Goal: Task Accomplishment & Management: Manage account settings

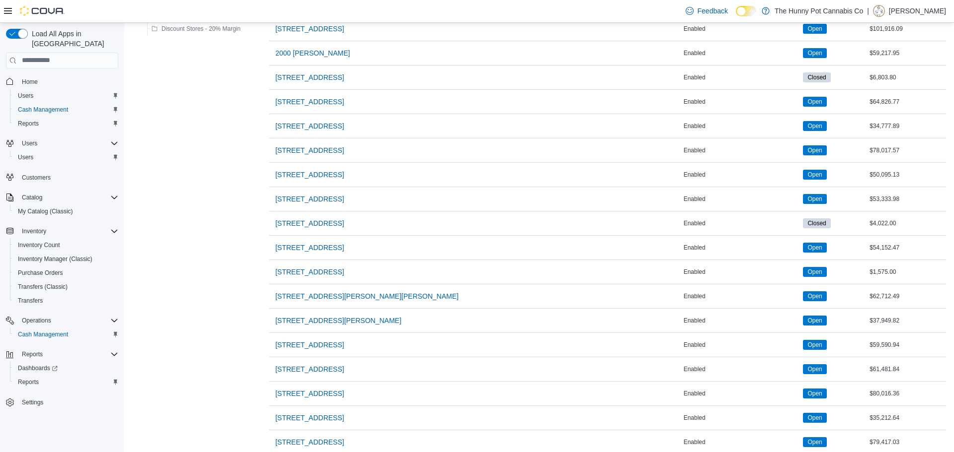
scroll to position [688, 0]
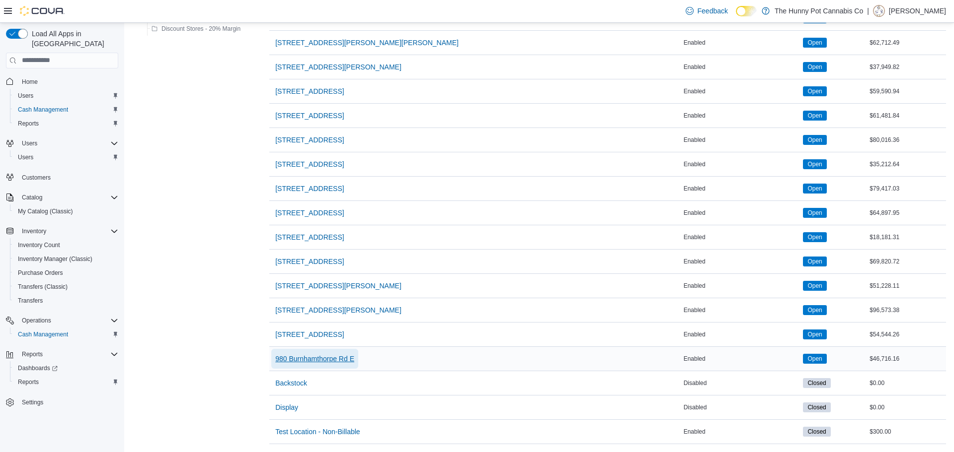
click at [304, 354] on span "980 Burnhamthorpe Rd E" at bounding box center [314, 359] width 79 height 10
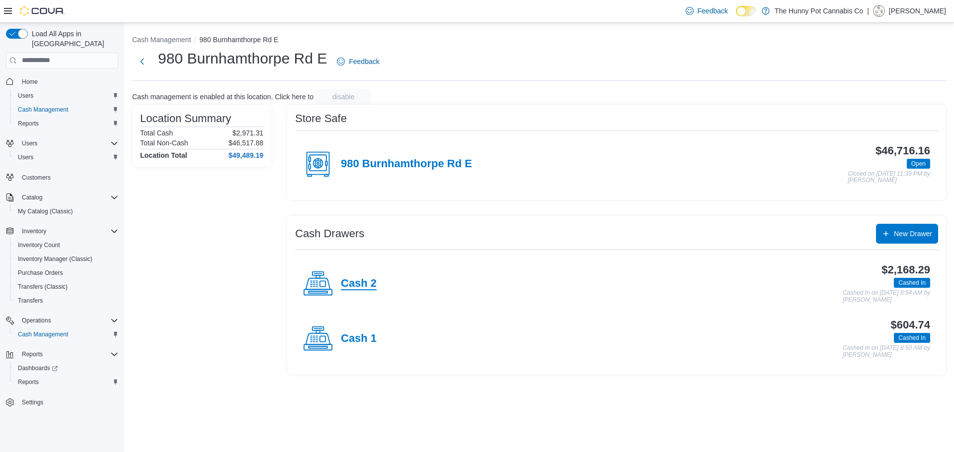
click at [364, 284] on h4 "Cash 2" at bounding box center [359, 284] width 36 height 13
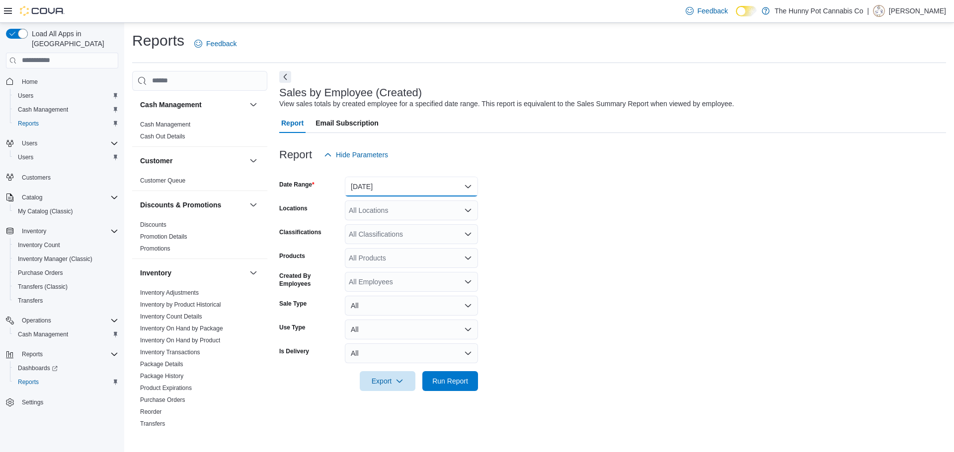
click at [371, 185] on button "[DATE]" at bounding box center [411, 187] width 133 height 20
click at [432, 378] on span "Run Report" at bounding box center [450, 381] width 36 height 10
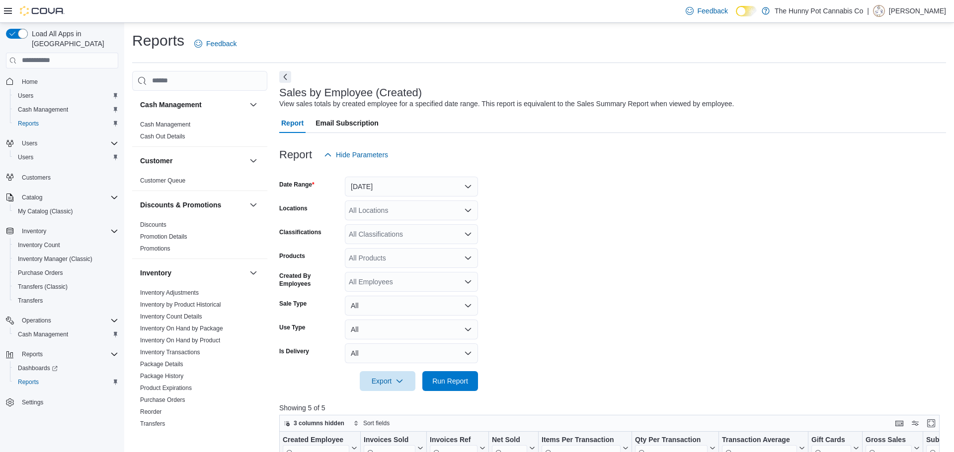
scroll to position [332, 0]
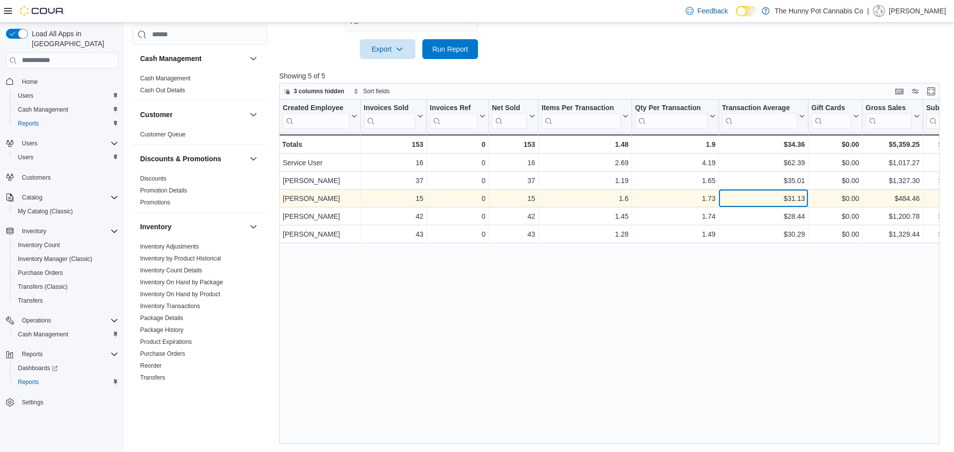
click at [771, 199] on div "$31.13" at bounding box center [763, 199] width 83 height 12
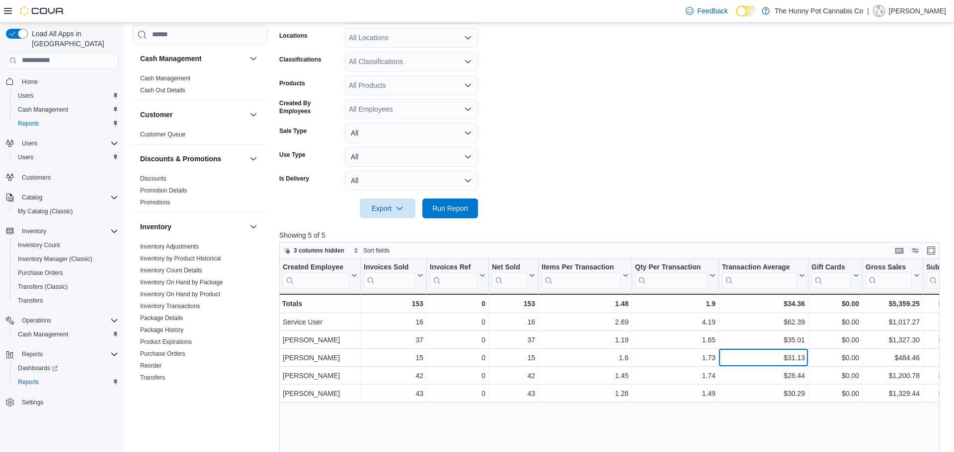
scroll to position [0, 0]
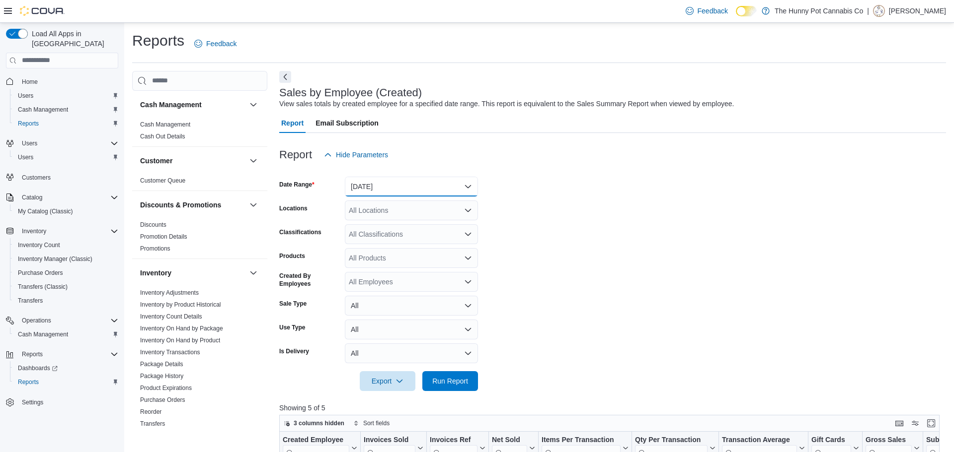
click at [429, 183] on button "[DATE]" at bounding box center [411, 187] width 133 height 20
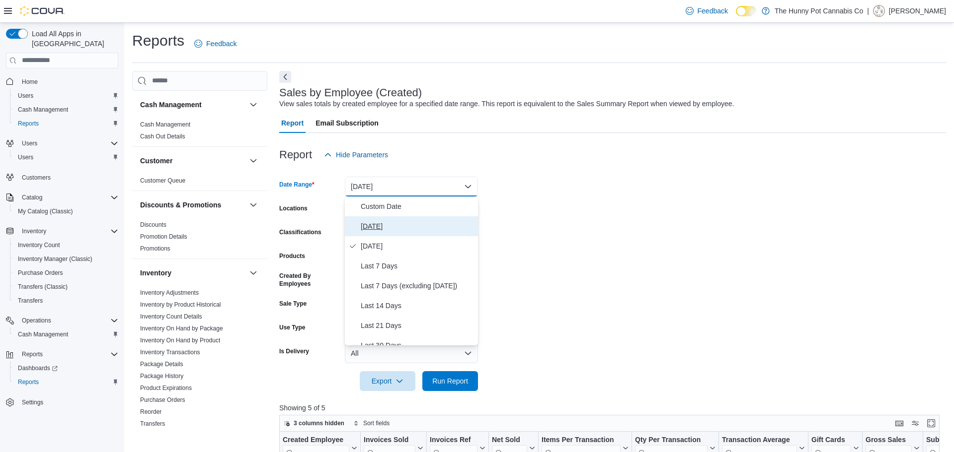
click at [431, 221] on span "[DATE]" at bounding box center [417, 227] width 113 height 12
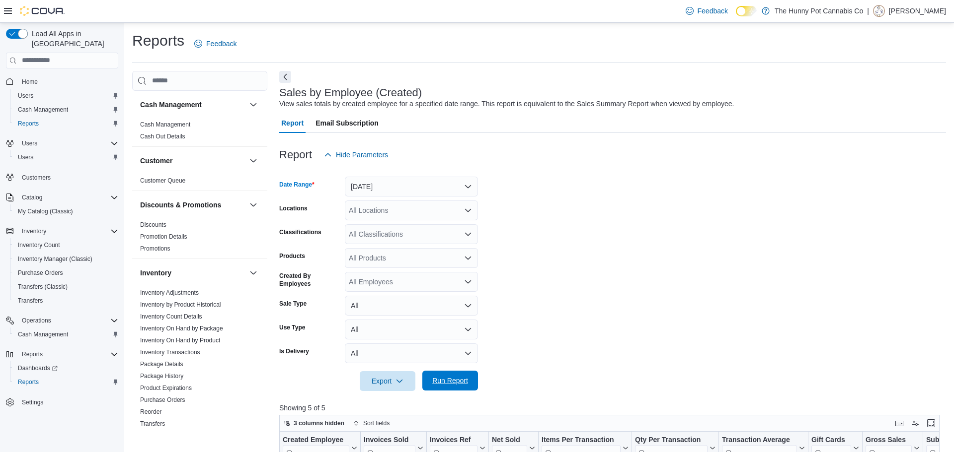
click at [446, 385] on span "Run Report" at bounding box center [450, 381] width 36 height 10
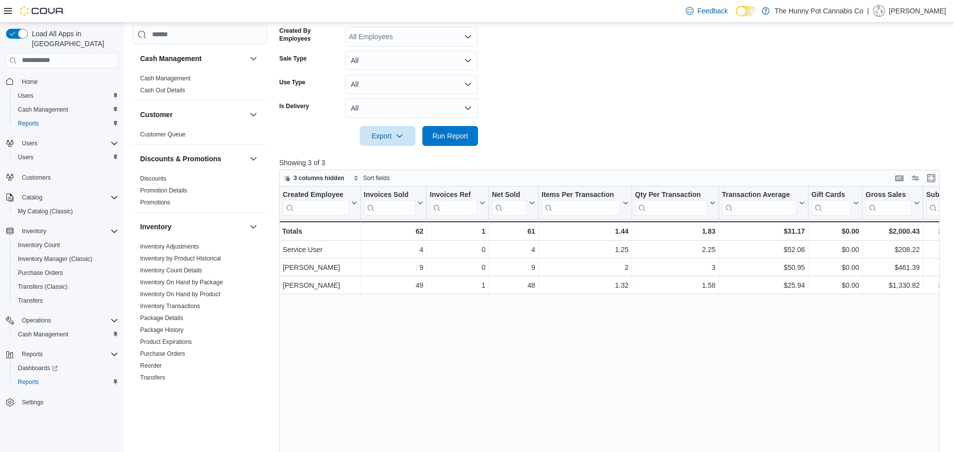
scroll to position [245, 0]
click at [447, 140] on span "Run Report" at bounding box center [450, 136] width 36 height 10
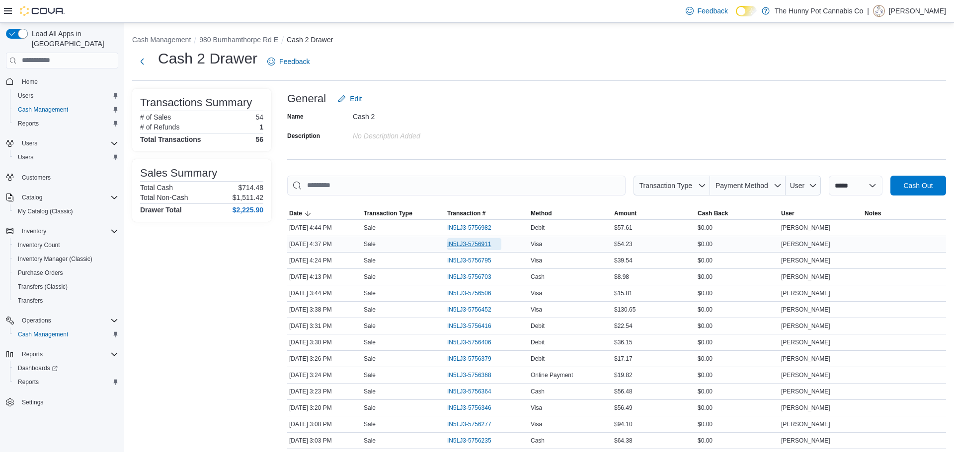
click at [475, 243] on span "IN5LJ3-5756911" at bounding box center [469, 244] width 44 height 8
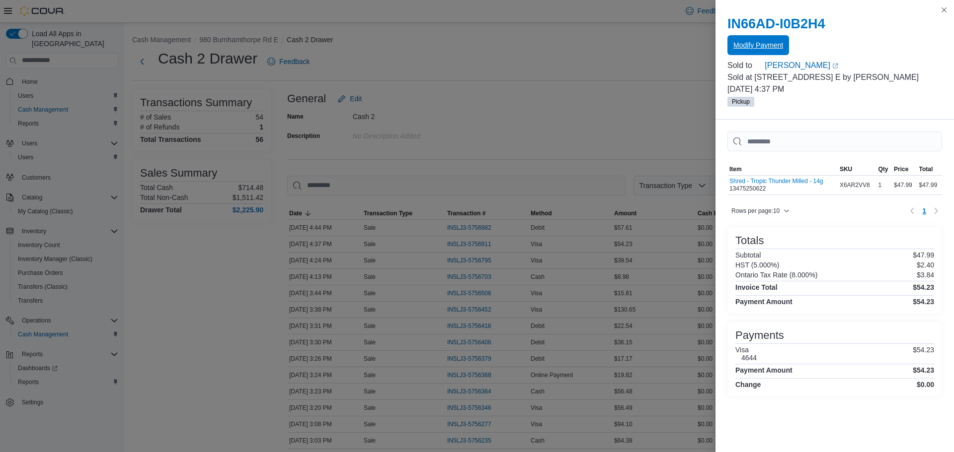
click at [750, 46] on span "Modify Payment" at bounding box center [758, 45] width 50 height 10
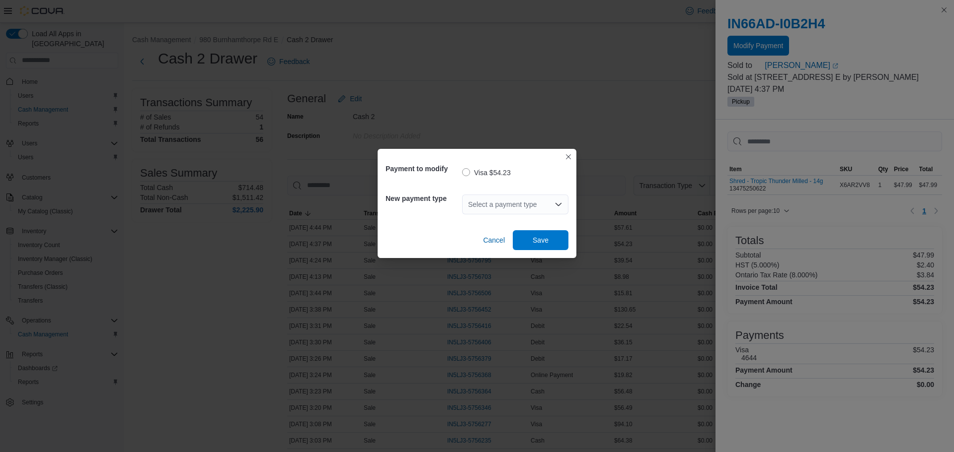
click at [509, 198] on div "Select a payment type" at bounding box center [515, 205] width 106 height 20
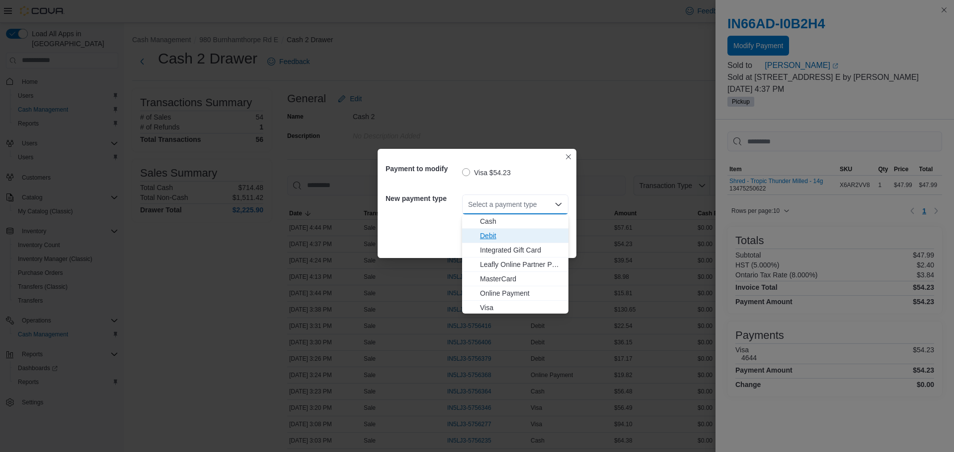
click at [505, 234] on span "Debit" at bounding box center [521, 236] width 82 height 10
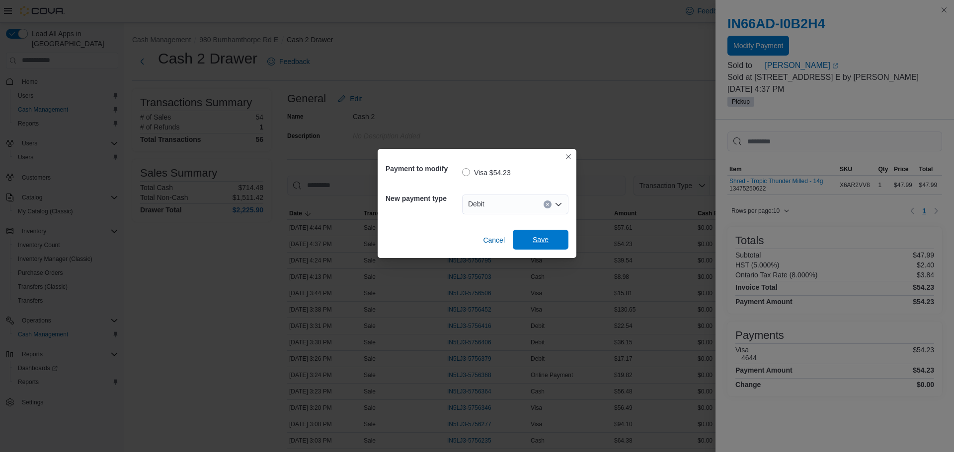
click at [530, 237] on span "Save" at bounding box center [540, 240] width 44 height 20
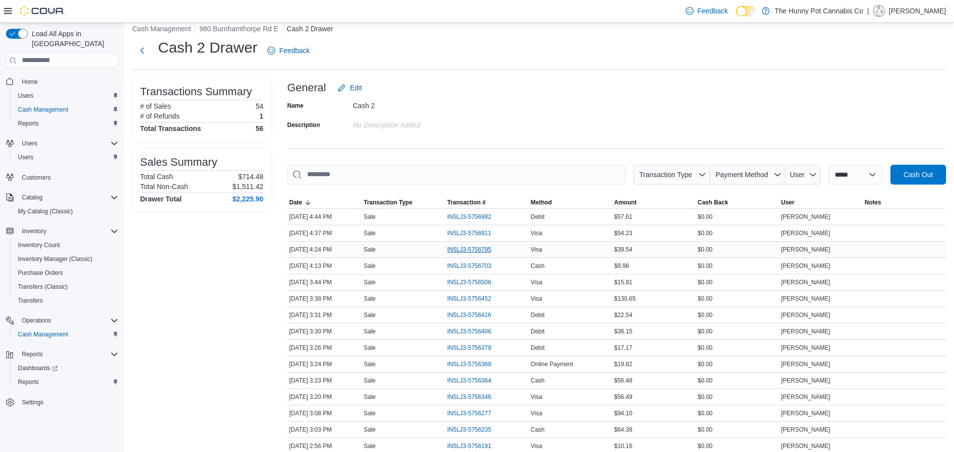
scroll to position [12, 0]
click at [486, 245] on span "IN5LJ3-5756795" at bounding box center [469, 249] width 44 height 8
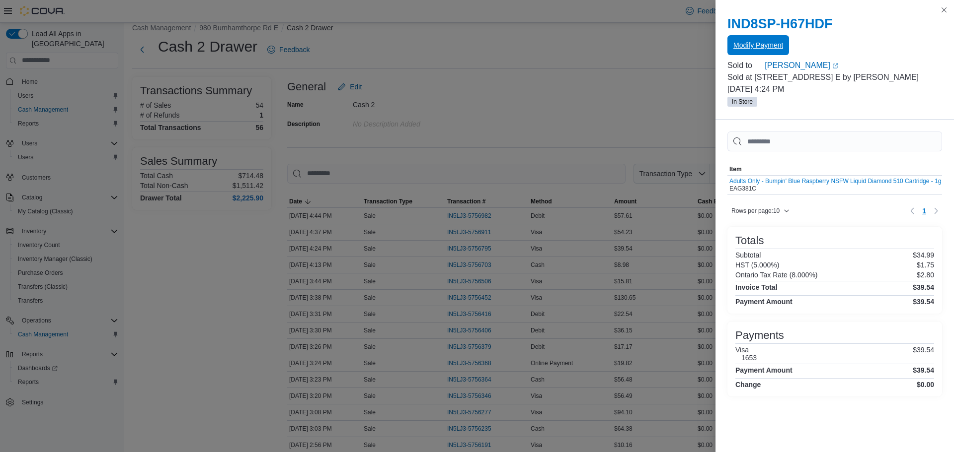
click at [771, 52] on span "Modify Payment" at bounding box center [758, 45] width 50 height 20
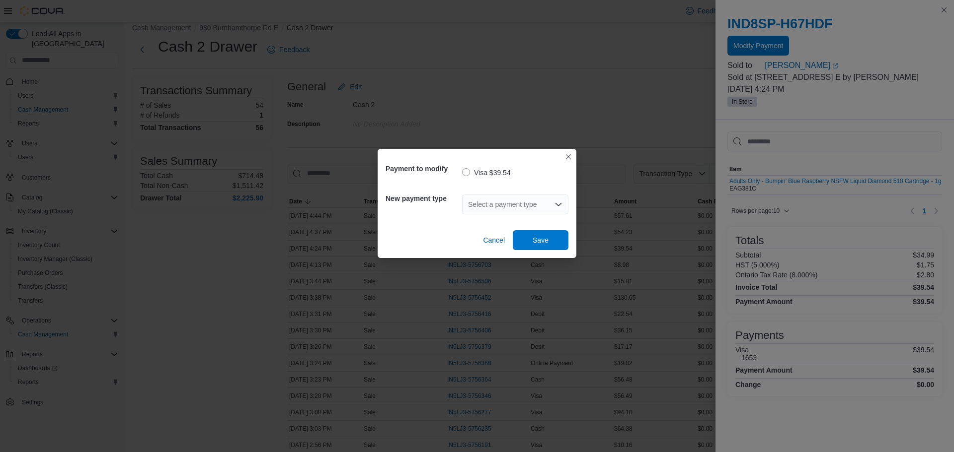
click at [497, 201] on div "Select a payment type" at bounding box center [515, 205] width 106 height 20
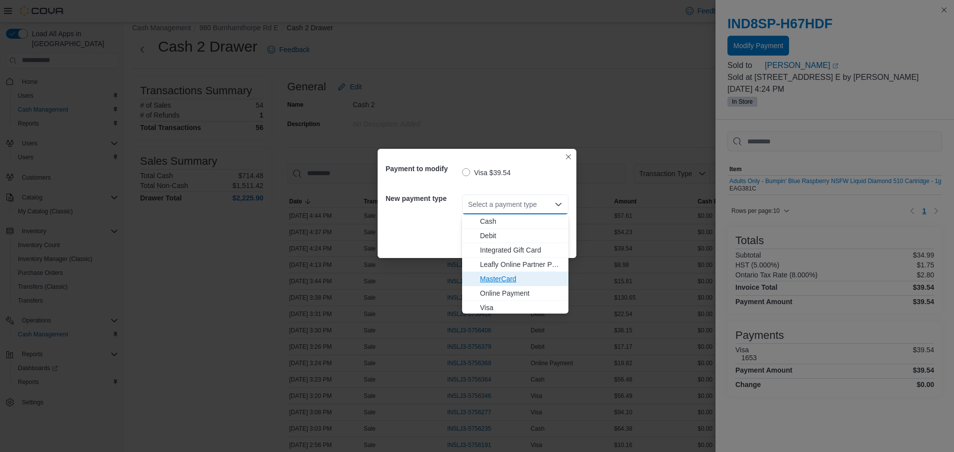
click at [531, 274] on span "MasterCard" at bounding box center [521, 279] width 82 height 10
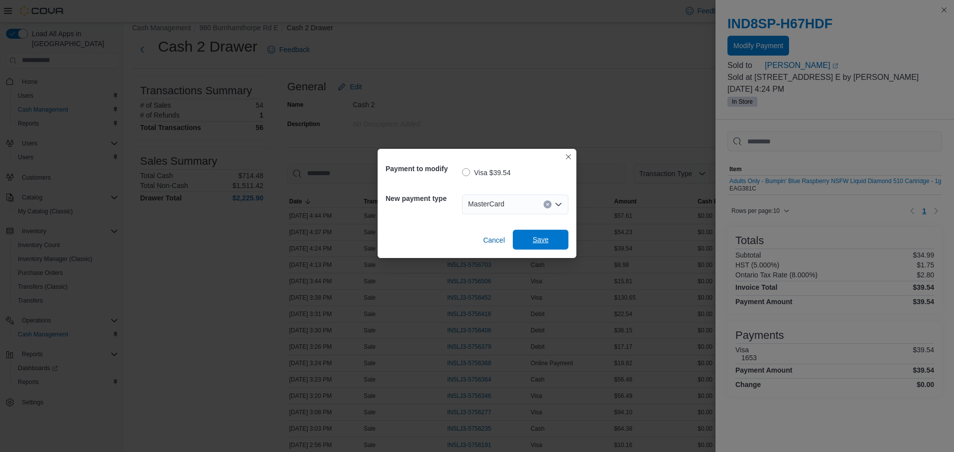
click at [546, 244] on span "Save" at bounding box center [540, 240] width 16 height 10
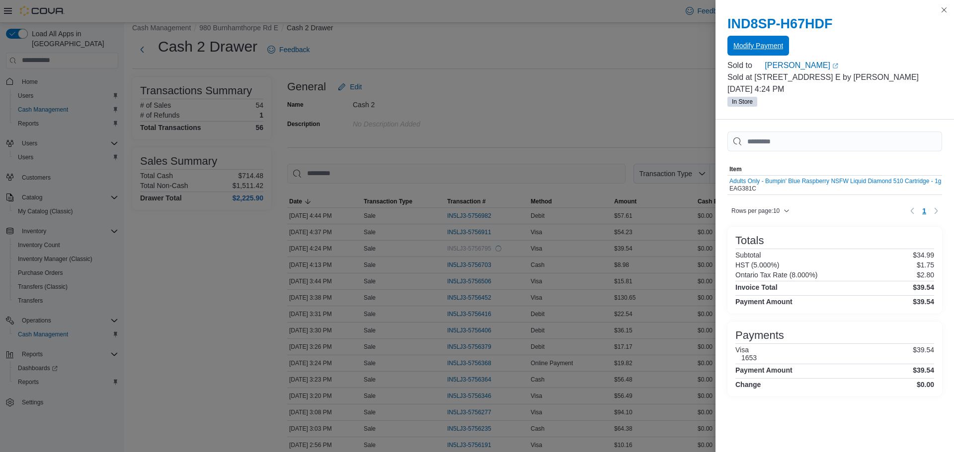
scroll to position [0, 0]
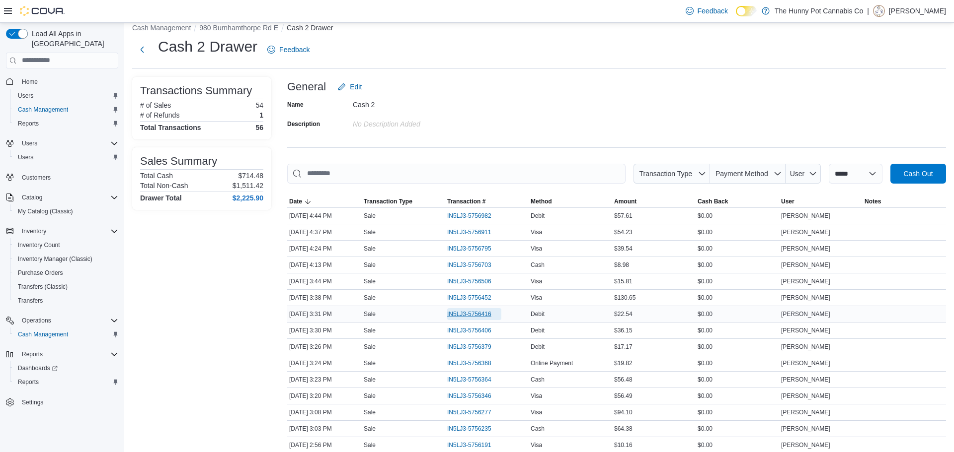
click at [490, 310] on span "IN5LJ3-5756416" at bounding box center [469, 314] width 44 height 8
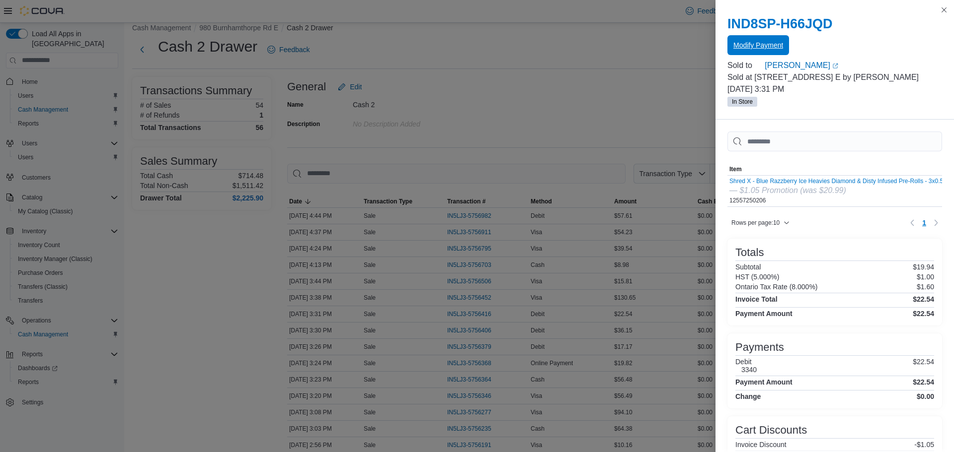
click at [755, 43] on span "Modify Payment" at bounding box center [758, 45] width 50 height 10
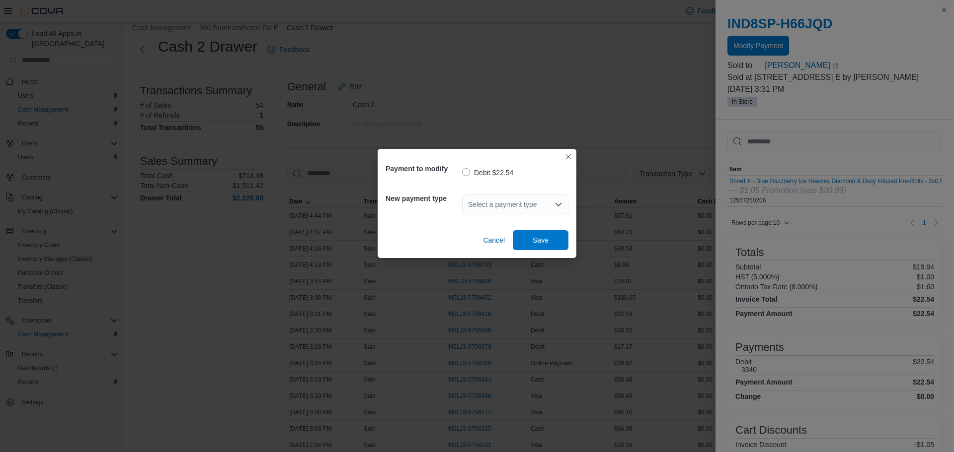
click at [481, 208] on div "Select a payment type" at bounding box center [515, 205] width 106 height 20
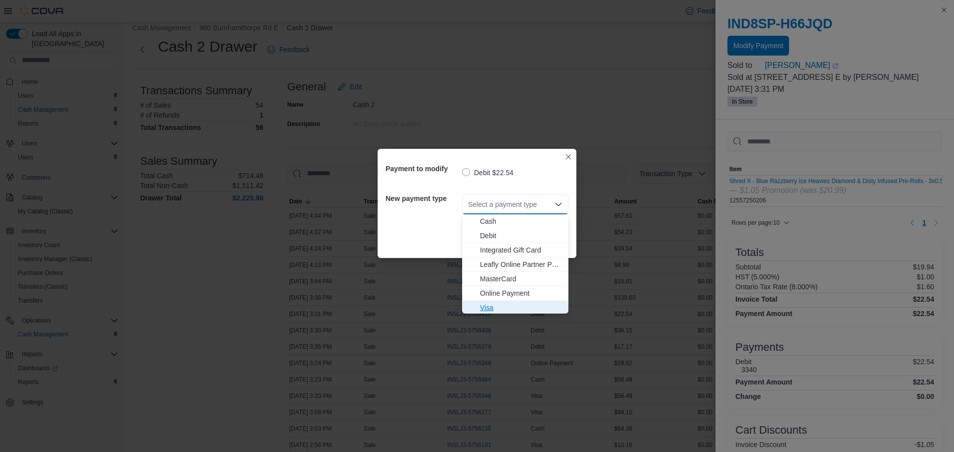
click at [513, 305] on span "Visa" at bounding box center [521, 308] width 82 height 10
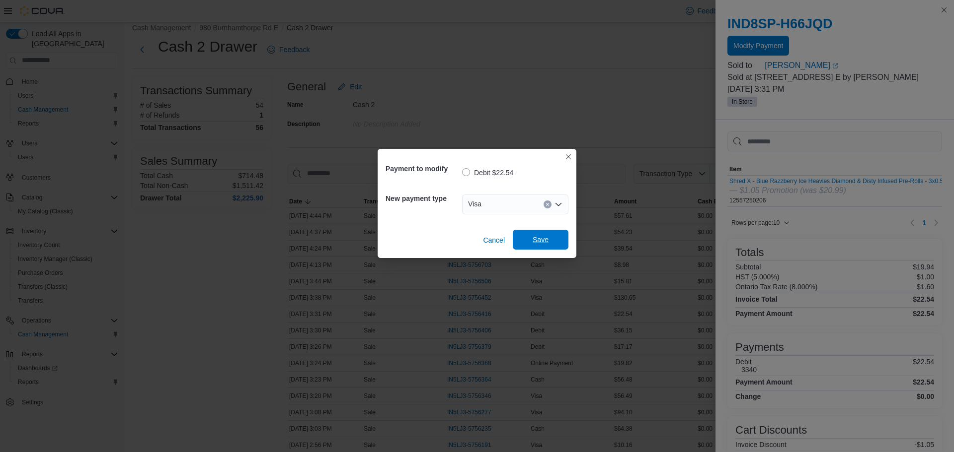
click at [548, 241] on span "Save" at bounding box center [540, 240] width 16 height 10
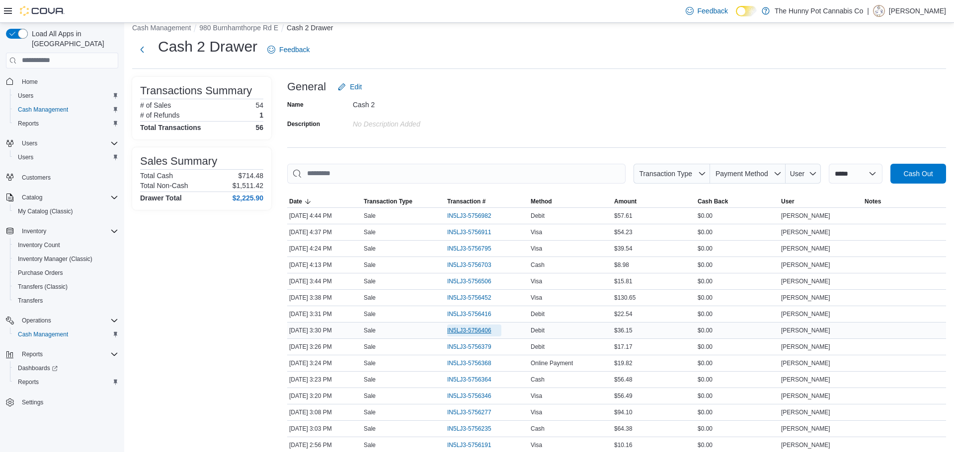
click at [479, 329] on span "IN5LJ3-5756406" at bounding box center [469, 331] width 44 height 8
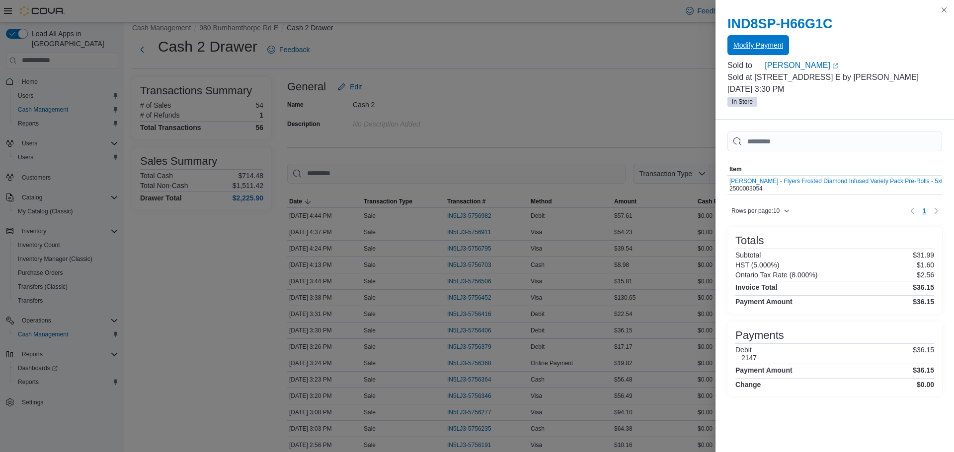
click at [745, 49] on span "Modify Payment" at bounding box center [758, 45] width 50 height 10
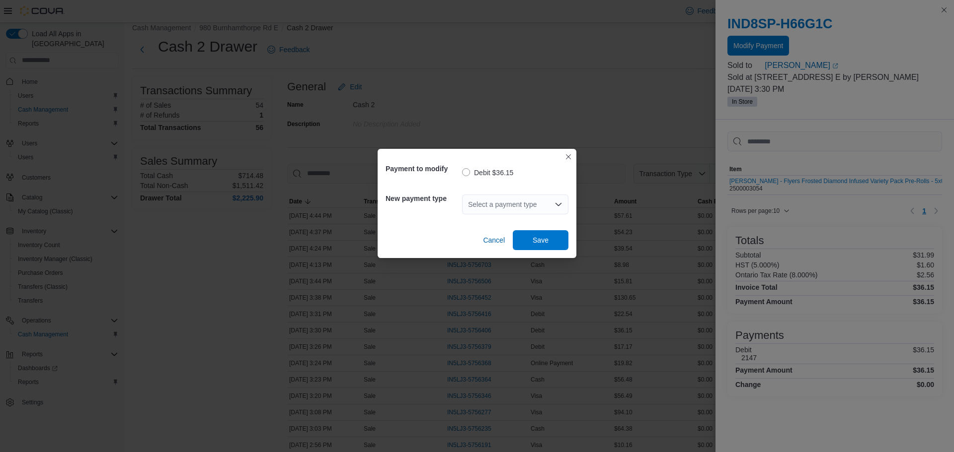
click at [519, 206] on div "Select a payment type" at bounding box center [515, 205] width 106 height 20
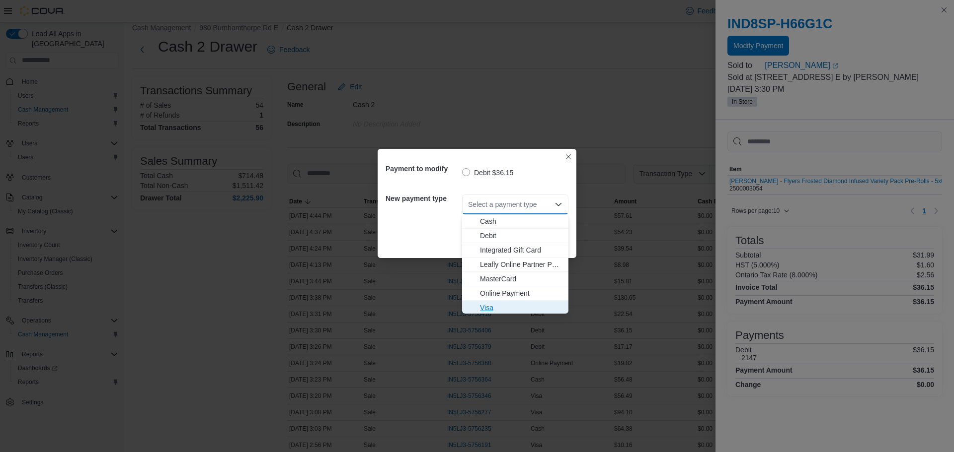
click at [534, 306] on span "Visa" at bounding box center [521, 308] width 82 height 10
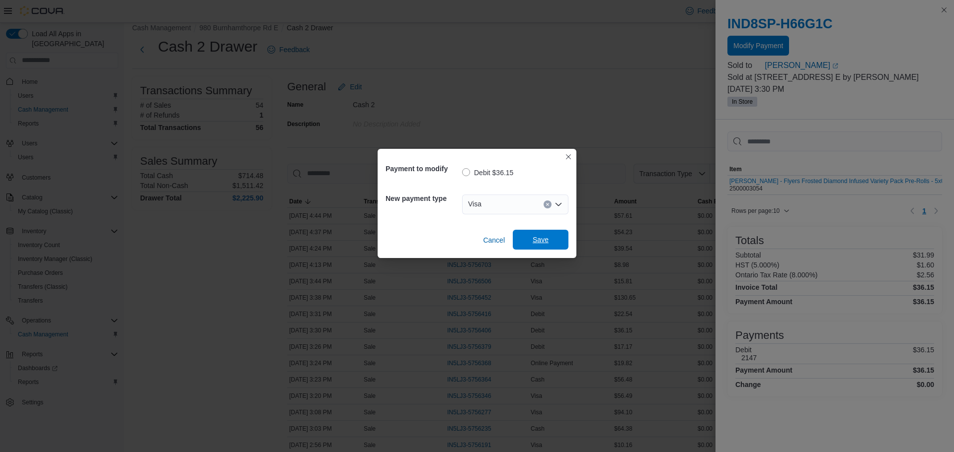
click at [544, 239] on span "Save" at bounding box center [540, 240] width 16 height 10
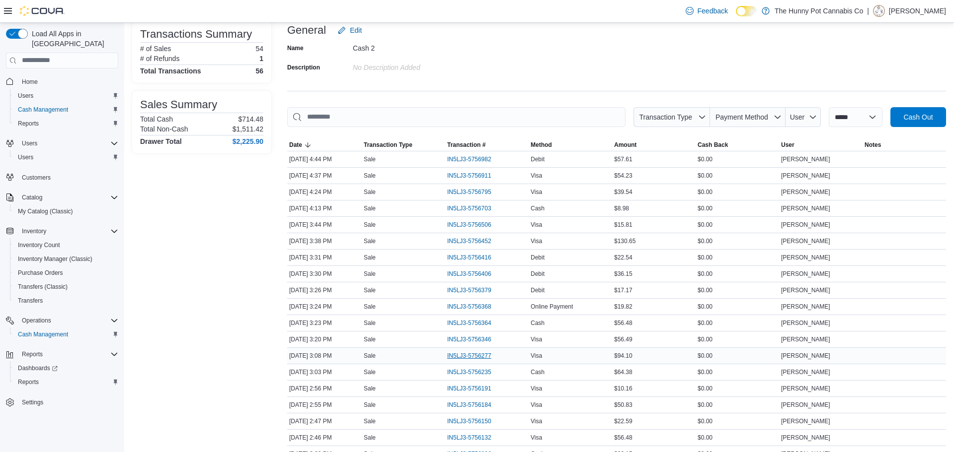
scroll to position [70, 0]
click at [464, 349] on span "IN5LJ3-5756277" at bounding box center [474, 355] width 54 height 12
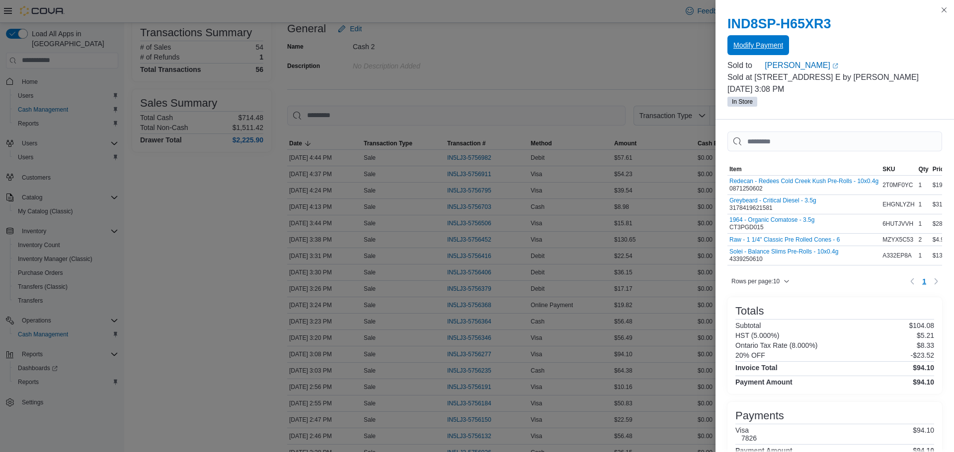
click at [755, 51] on span "Modify Payment" at bounding box center [758, 45] width 50 height 20
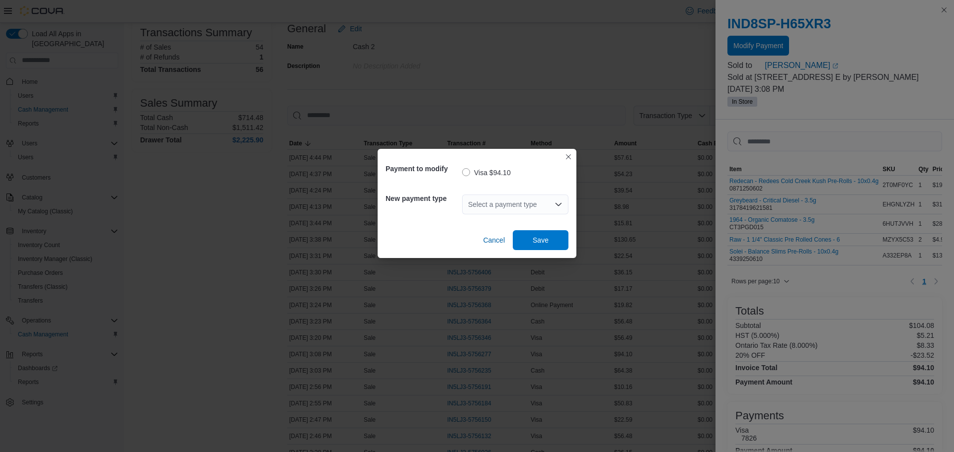
click at [483, 217] on div "Select a payment type" at bounding box center [515, 205] width 106 height 32
click at [506, 195] on div "Select a payment type" at bounding box center [515, 205] width 106 height 20
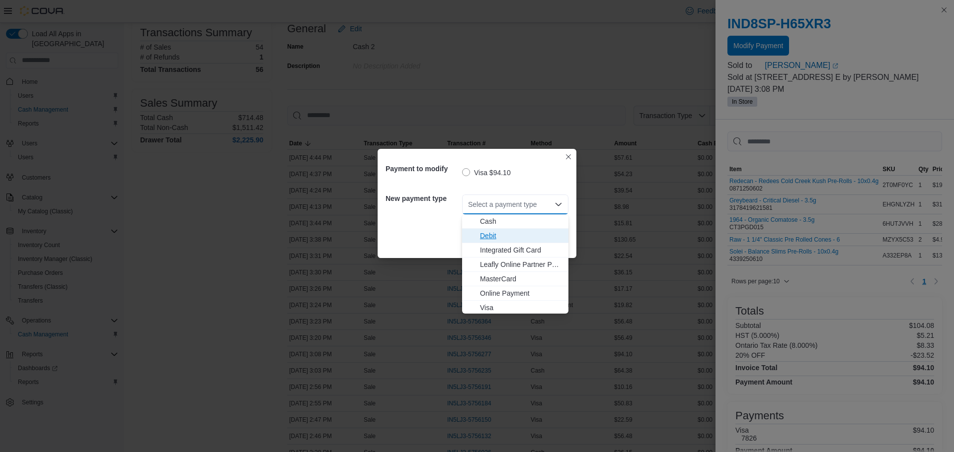
click at [514, 234] on span "Debit" at bounding box center [521, 236] width 82 height 10
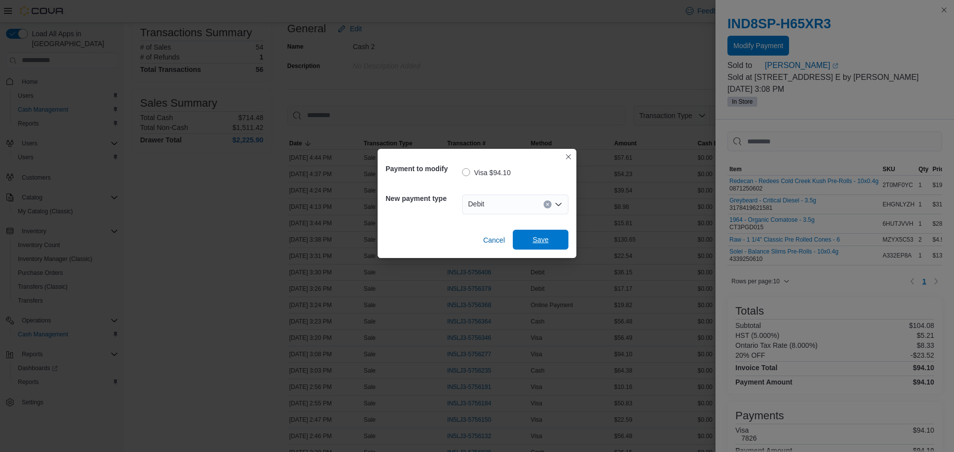
click at [538, 240] on span "Save" at bounding box center [540, 240] width 16 height 10
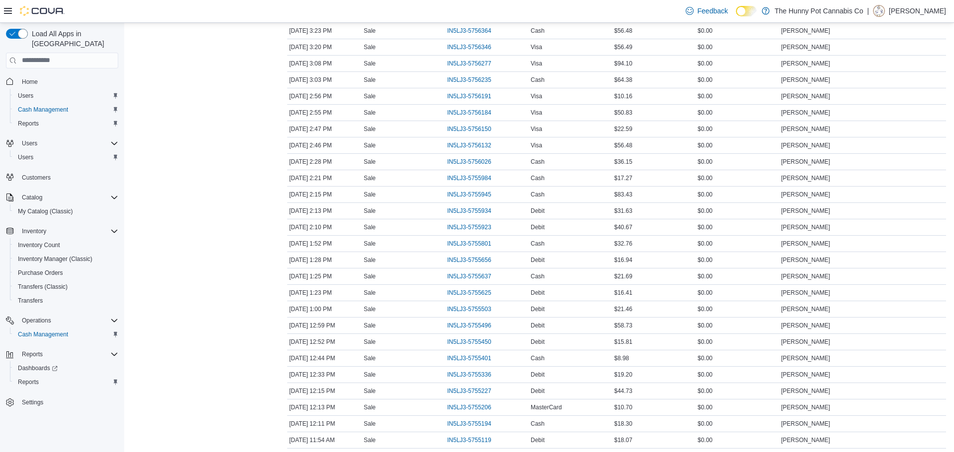
scroll to position [362, 0]
click at [492, 319] on span "IN5LJ3-5755496" at bounding box center [474, 325] width 54 height 12
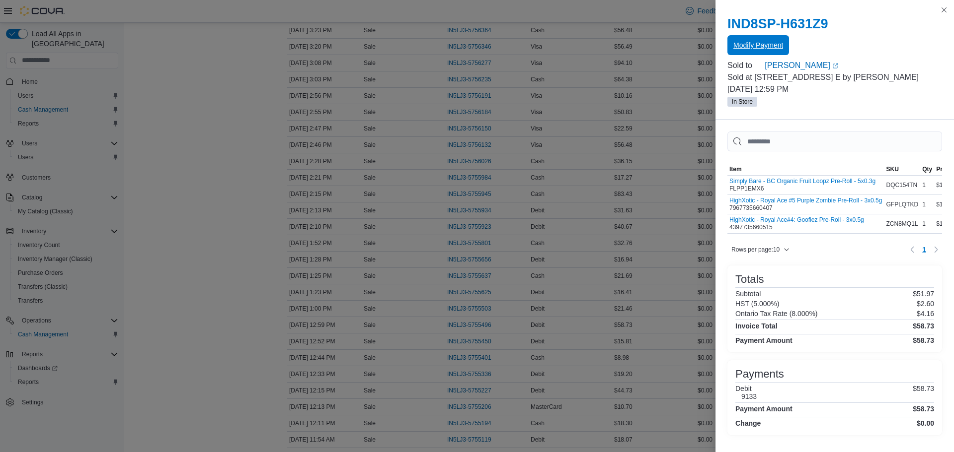
click at [773, 37] on span "Modify Payment" at bounding box center [758, 45] width 50 height 20
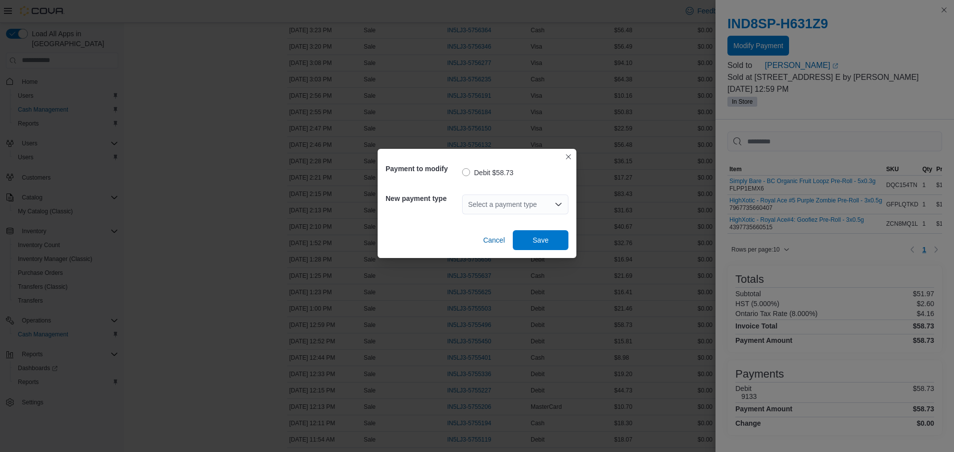
click at [482, 202] on div "Select a payment type" at bounding box center [515, 205] width 106 height 20
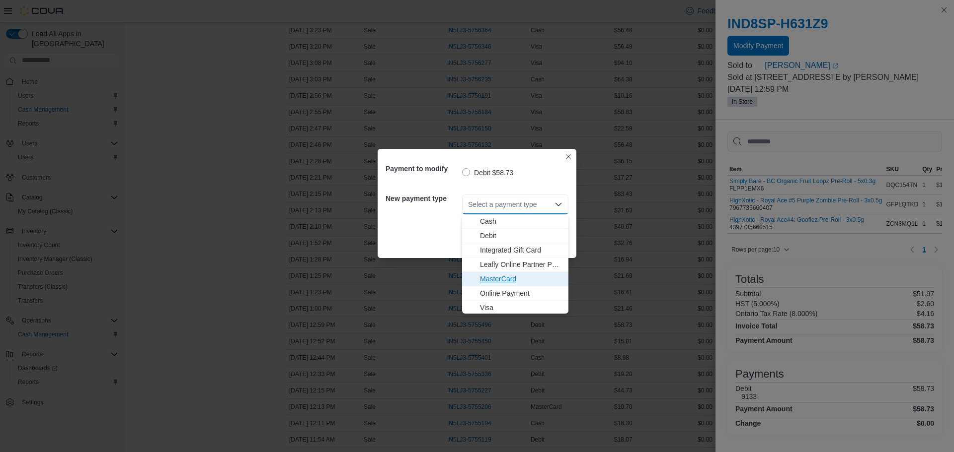
click at [519, 275] on span "MasterCard" at bounding box center [521, 279] width 82 height 10
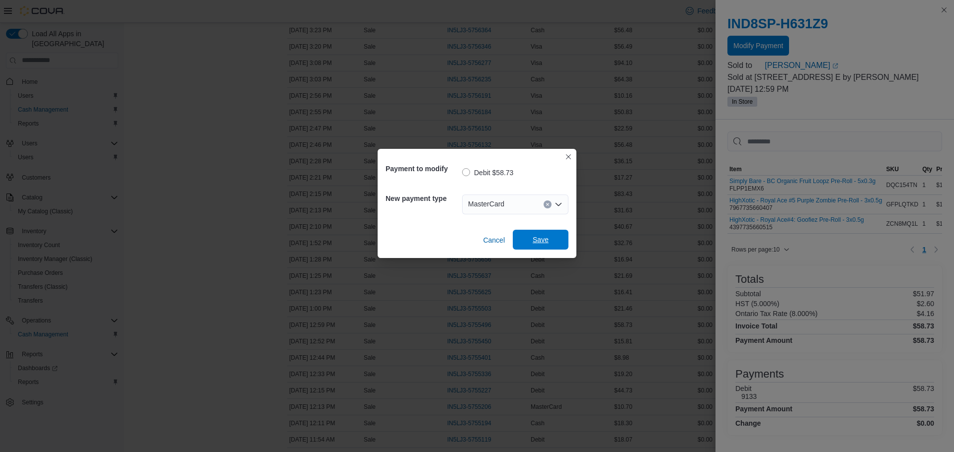
click at [546, 244] on span "Save" at bounding box center [540, 240] width 16 height 10
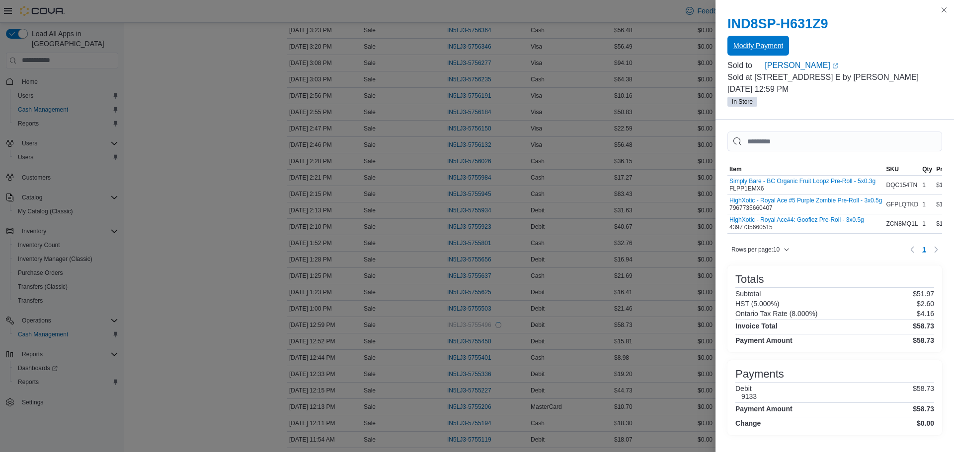
scroll to position [0, 0]
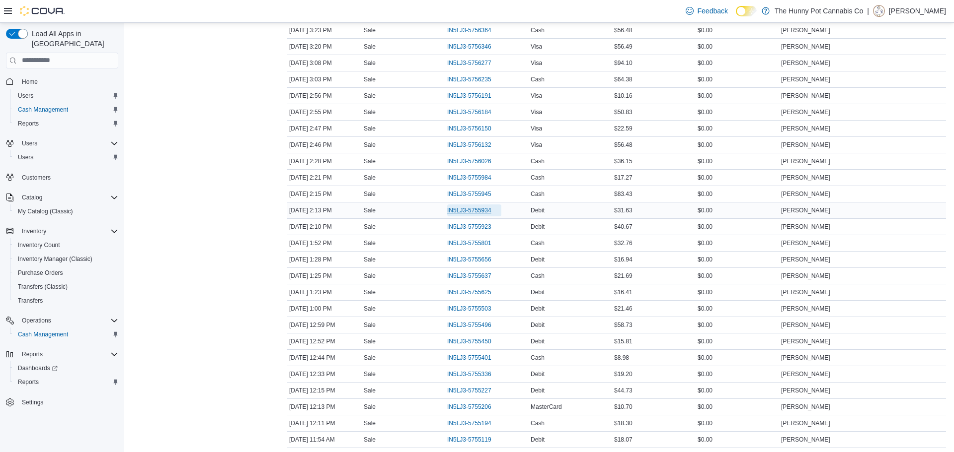
click at [449, 207] on span "IN5LJ3-5755934" at bounding box center [469, 211] width 44 height 8
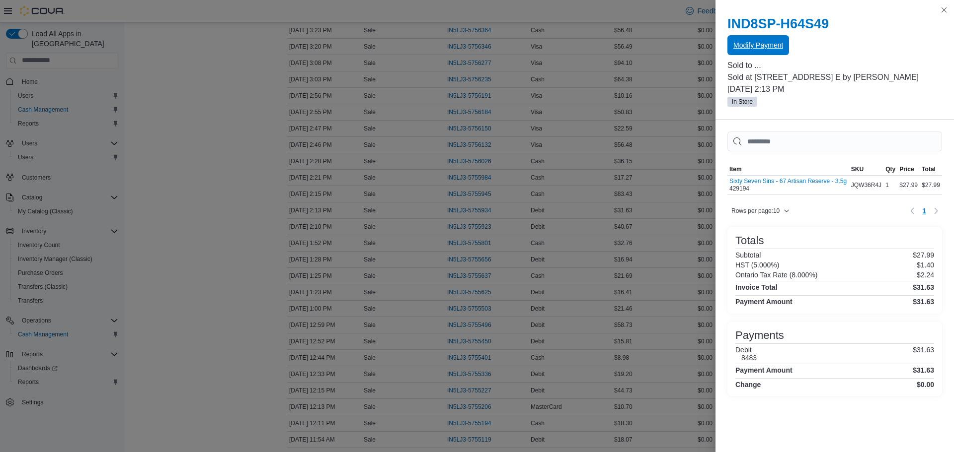
click at [772, 47] on span "Modify Payment" at bounding box center [758, 45] width 50 height 10
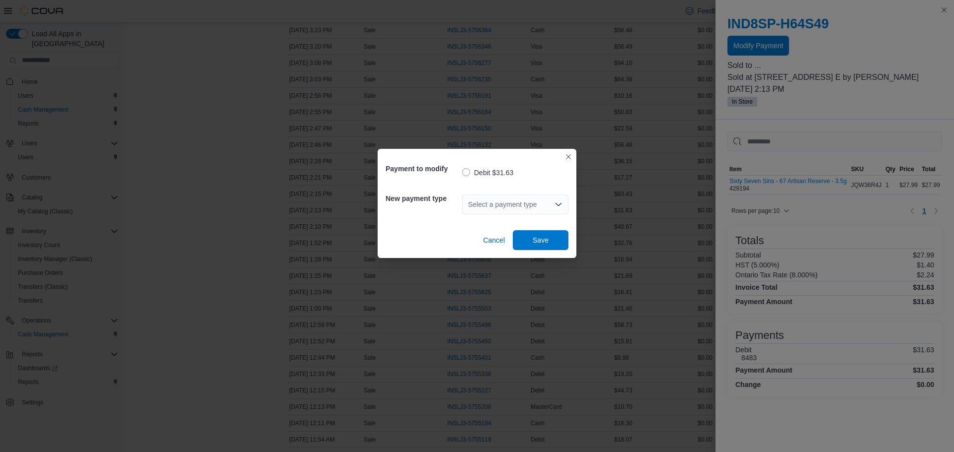
click at [468, 202] on input "Accessible screen reader label" at bounding box center [468, 205] width 1 height 12
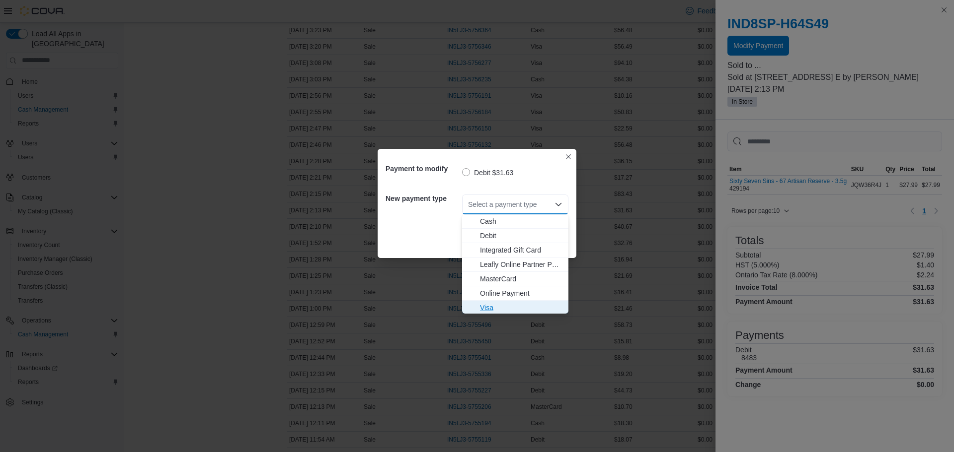
click at [533, 303] on span "Visa" at bounding box center [521, 308] width 82 height 10
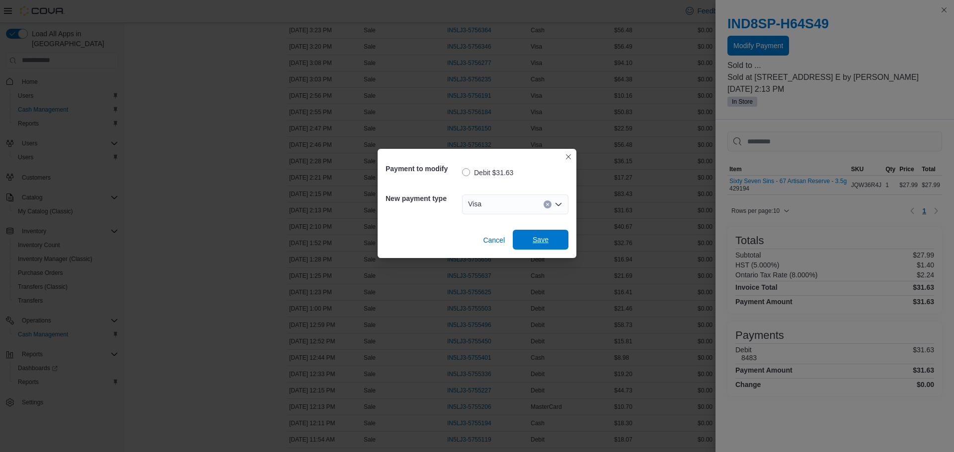
click at [526, 231] on span "Save" at bounding box center [540, 240] width 44 height 20
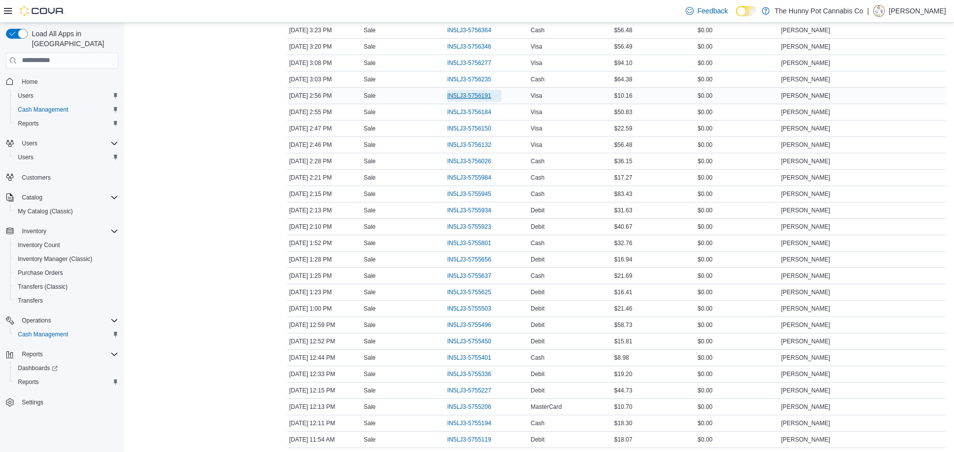
click at [474, 97] on span "IN5LJ3-5756191" at bounding box center [469, 96] width 44 height 8
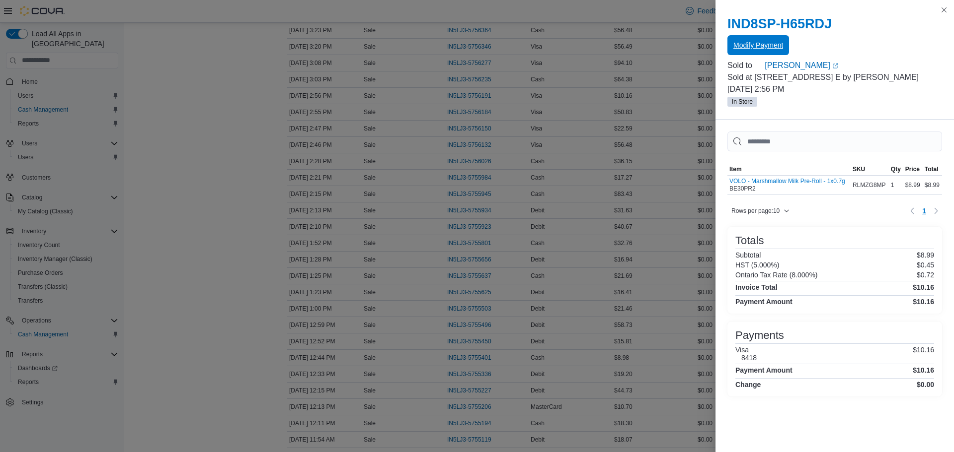
click at [781, 48] on span "Modify Payment" at bounding box center [758, 45] width 50 height 10
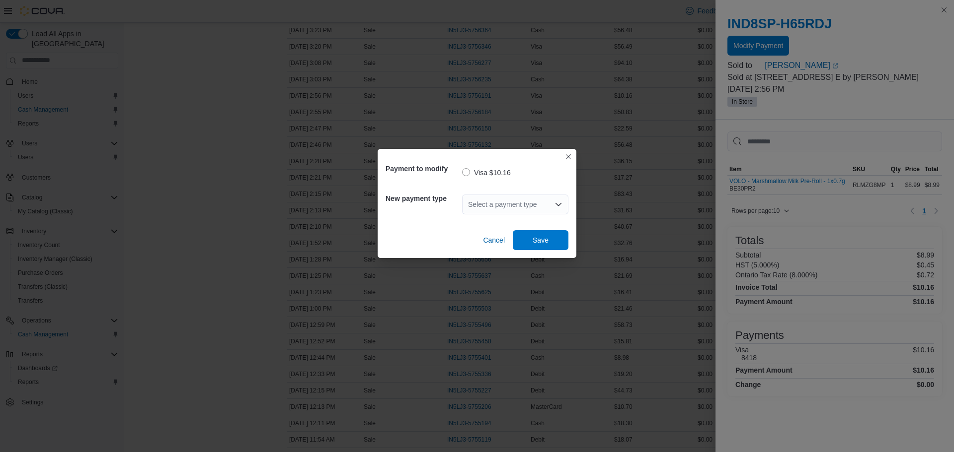
click at [480, 193] on div "Select a payment type" at bounding box center [515, 205] width 106 height 32
click at [496, 205] on div "Select a payment type" at bounding box center [515, 205] width 106 height 20
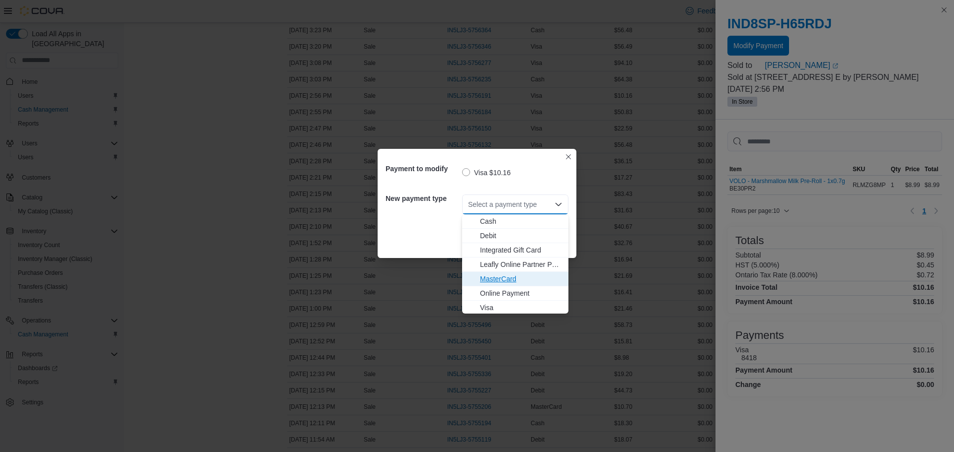
click at [544, 277] on span "MasterCard" at bounding box center [521, 279] width 82 height 10
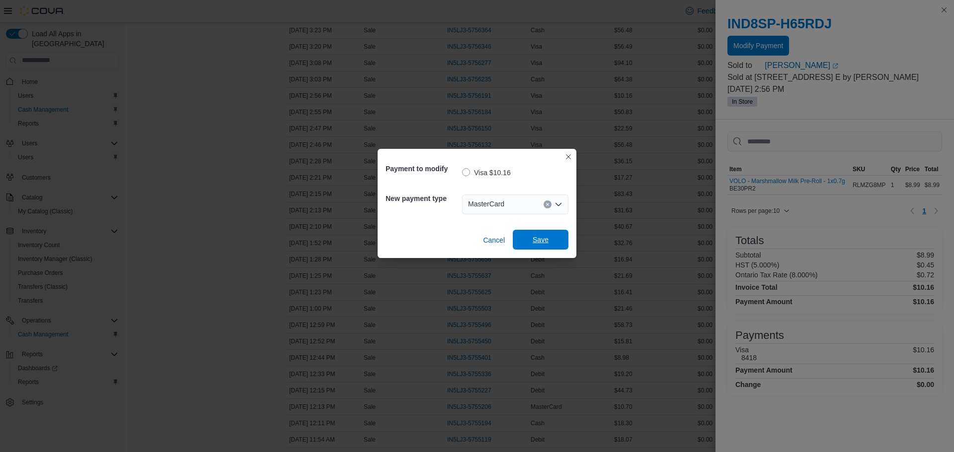
click at [546, 246] on span "Save" at bounding box center [540, 240] width 44 height 20
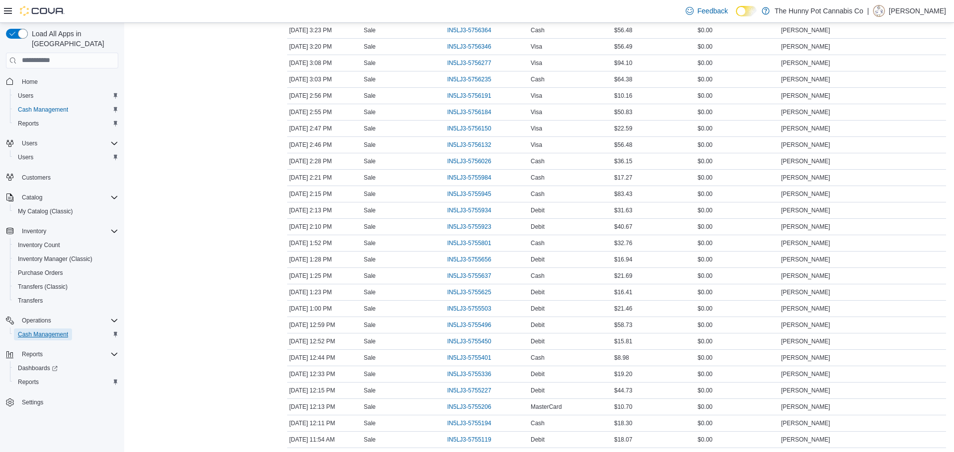
click at [33, 329] on span "Cash Management" at bounding box center [43, 335] width 50 height 12
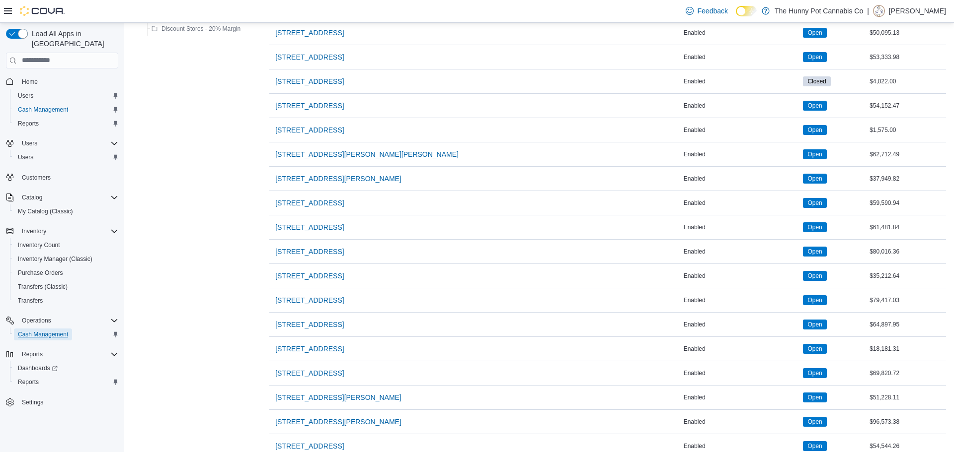
scroll to position [581, 0]
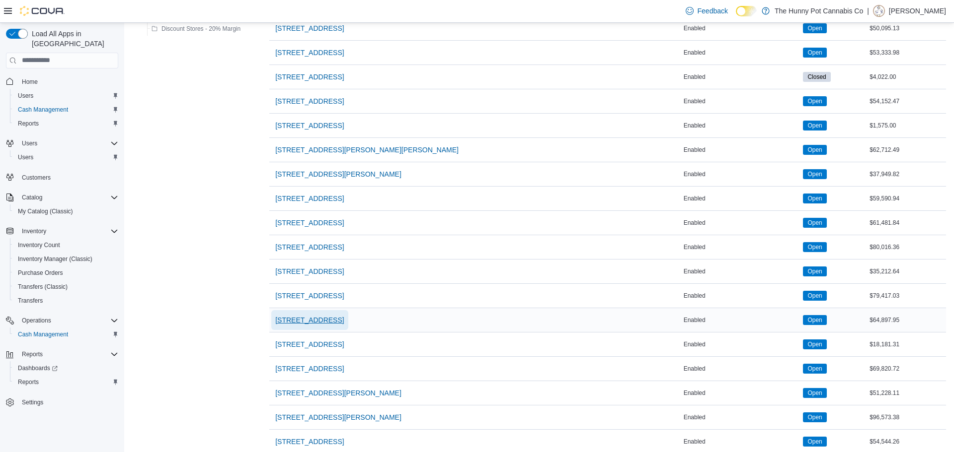
click at [315, 319] on span "5035 Hurontario St" at bounding box center [309, 320] width 69 height 10
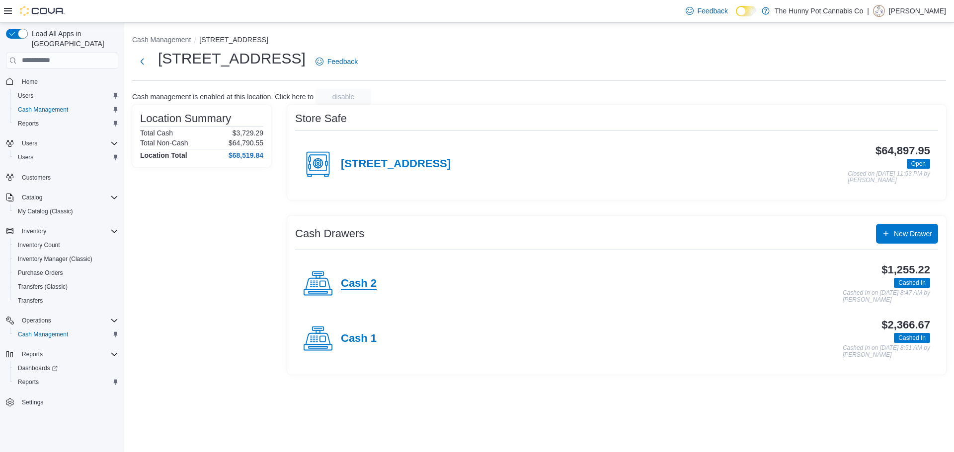
click at [359, 285] on h4 "Cash 2" at bounding box center [359, 284] width 36 height 13
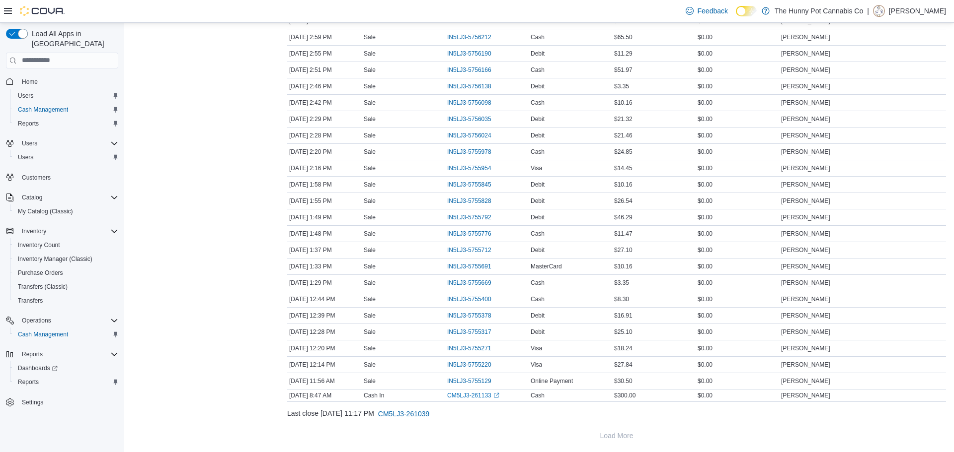
scroll to position [422, 0]
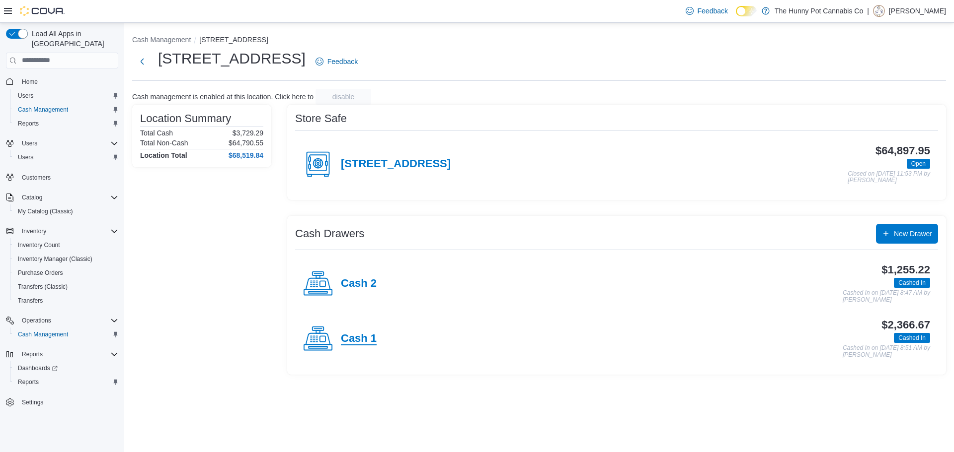
click at [368, 337] on h4 "Cash 1" at bounding box center [359, 339] width 36 height 13
click at [353, 279] on h4 "Cash 2" at bounding box center [359, 284] width 36 height 13
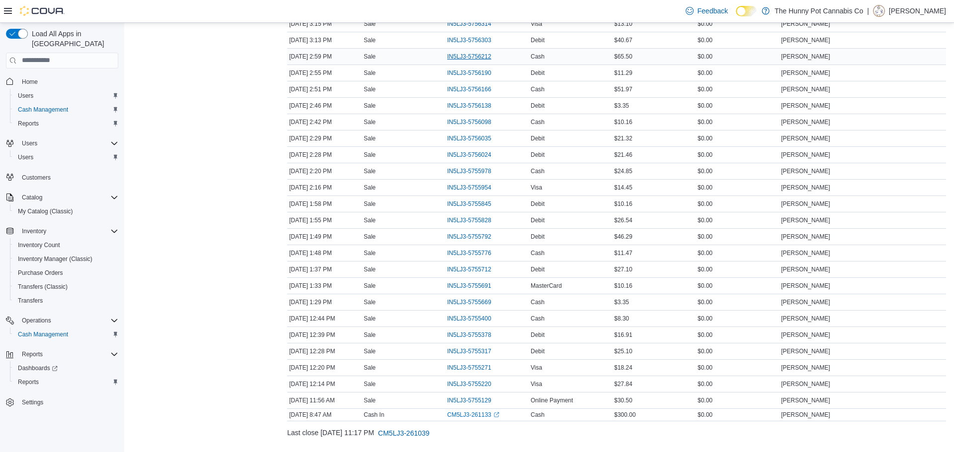
scroll to position [438, 0]
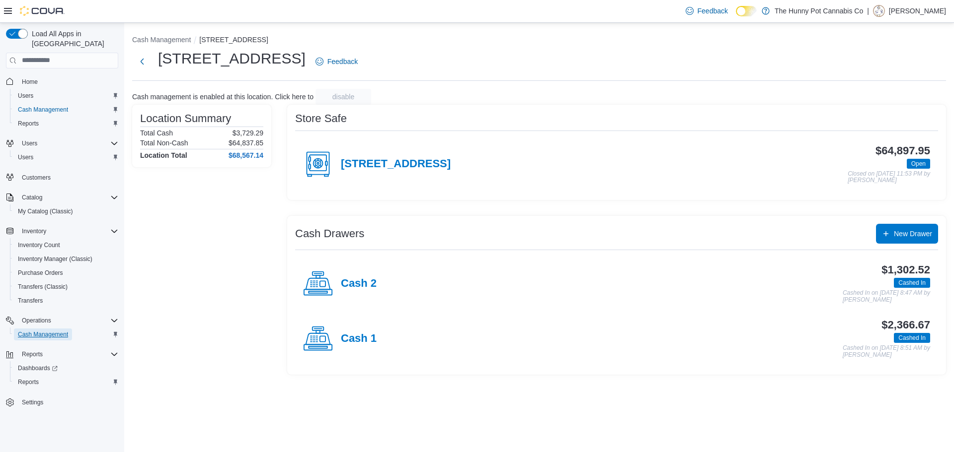
click at [68, 331] on span "Cash Management" at bounding box center [43, 335] width 50 height 8
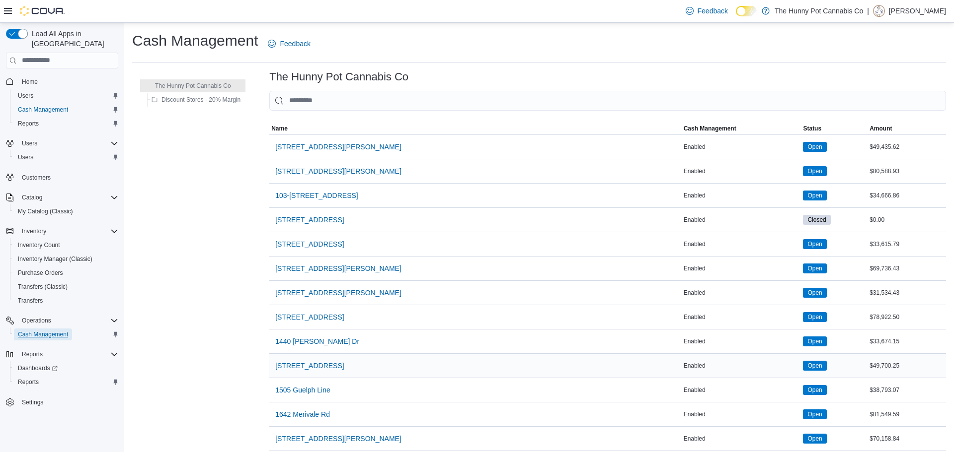
scroll to position [688, 0]
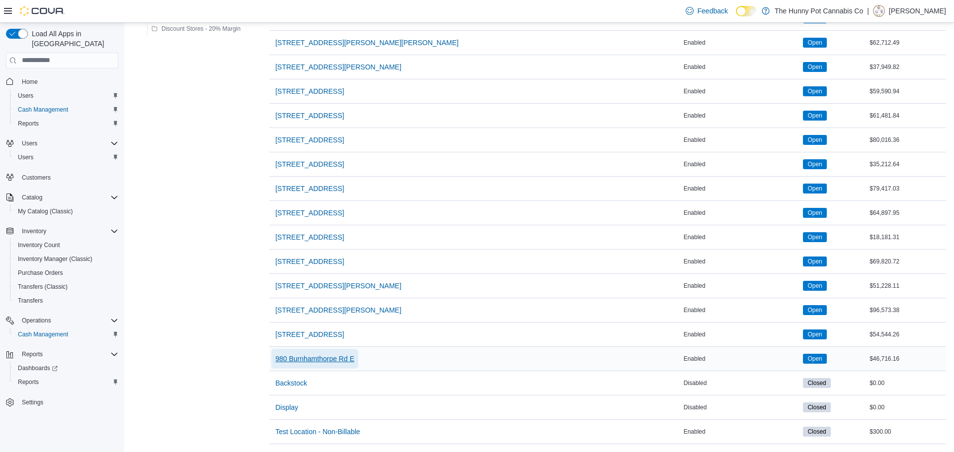
click at [337, 360] on span "980 Burnhamthorpe Rd E" at bounding box center [314, 359] width 79 height 10
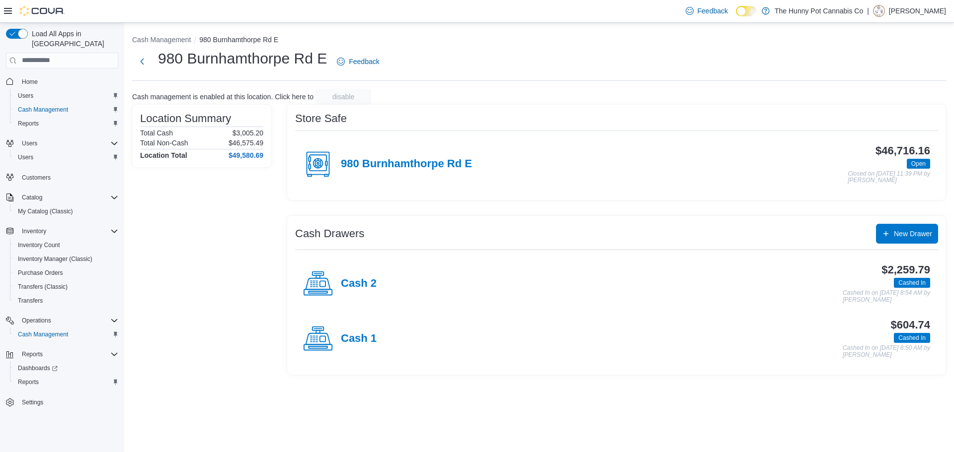
click at [549, 319] on div "$604.74 Cashed In Cashed In on August 11, 2025 8:50 AM by David Huffman" at bounding box center [652, 338] width 553 height 39
click at [61, 331] on span "Cash Management" at bounding box center [43, 335] width 50 height 8
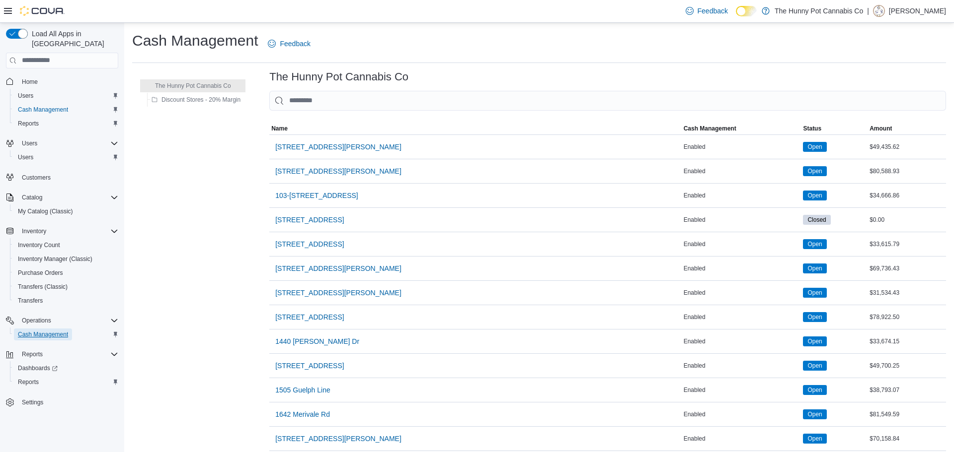
scroll to position [688, 0]
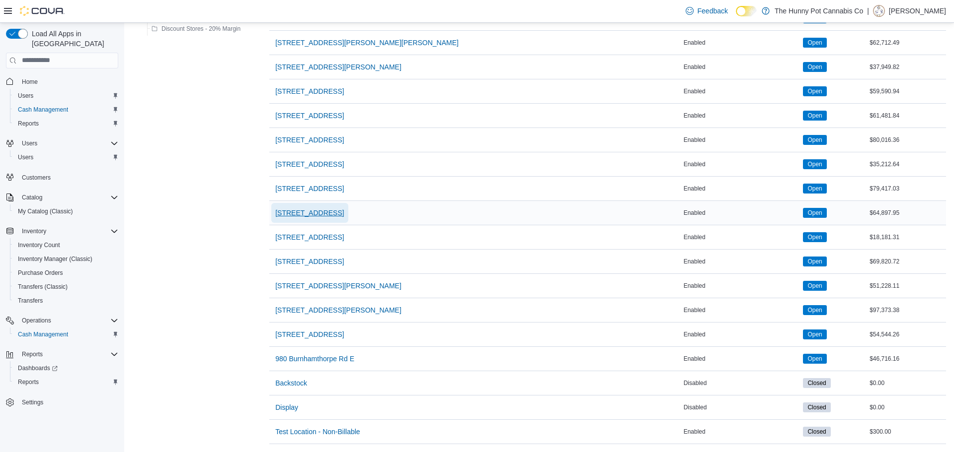
click at [329, 208] on span "5035 Hurontario St" at bounding box center [309, 213] width 69 height 10
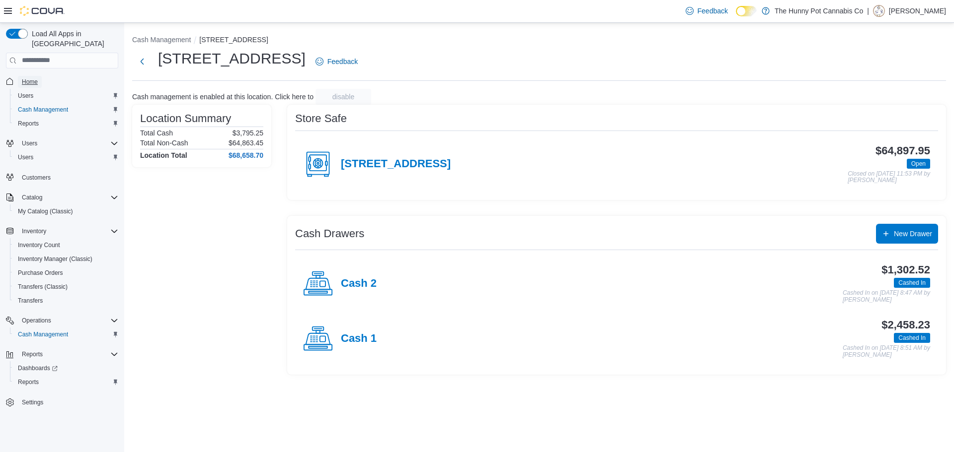
click at [38, 76] on link "Home" at bounding box center [30, 82] width 24 height 12
